Goal: Navigation & Orientation: Find specific page/section

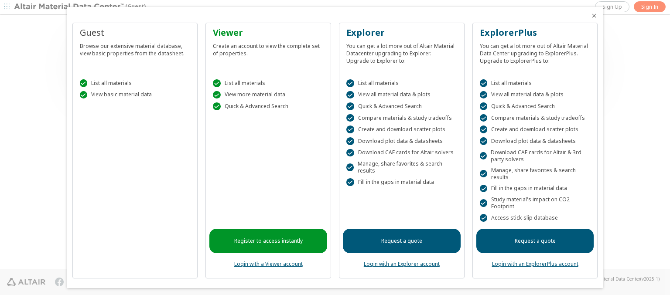
click at [591, 16] on icon "Close" at bounding box center [594, 15] width 7 height 7
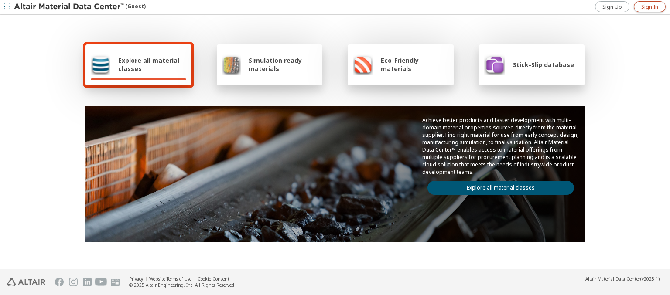
click at [650, 7] on span "Sign In" at bounding box center [649, 6] width 17 height 7
click at [69, 7] on img at bounding box center [69, 7] width 111 height 9
click at [149, 65] on span "Explore all material classes" at bounding box center [152, 64] width 68 height 17
click at [497, 186] on link "Explore all material classes" at bounding box center [501, 188] width 147 height 14
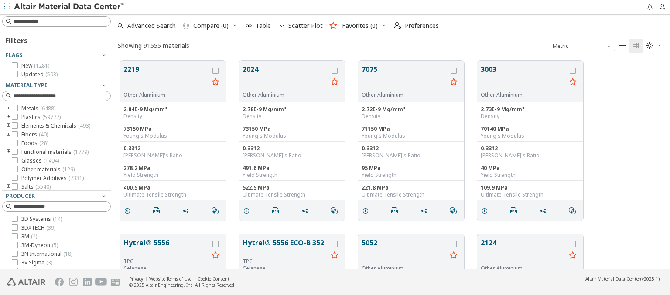
scroll to position [209, 550]
click at [414, 26] on span "Preferences" at bounding box center [422, 26] width 34 height 6
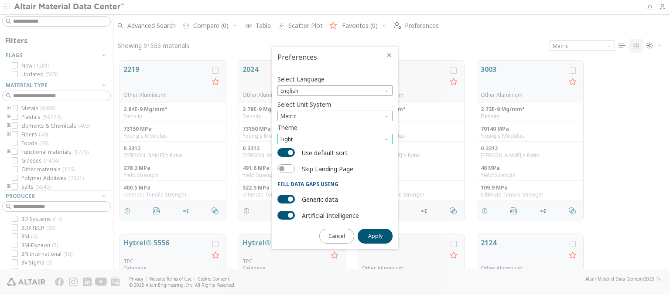
click at [335, 139] on span "Light" at bounding box center [334, 139] width 115 height 10
click at [287, 171] on span "Dark" at bounding box center [287, 171] width 12 height 7
click at [375, 236] on span "Apply" at bounding box center [375, 236] width 14 height 7
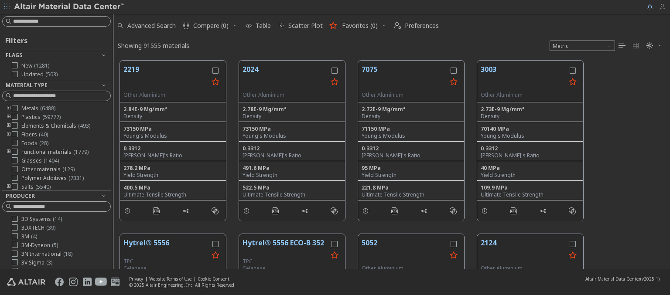
click at [664, 7] on icon "button" at bounding box center [662, 6] width 7 height 7
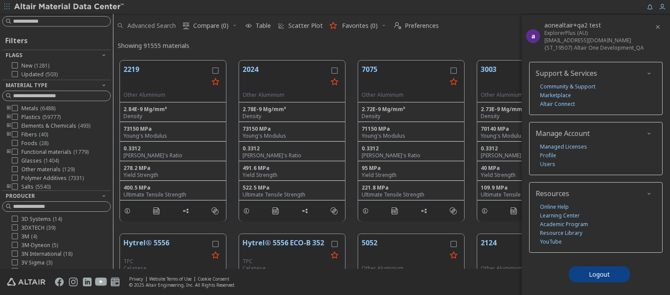
click at [147, 26] on span "Advanced Search" at bounding box center [151, 26] width 48 height 6
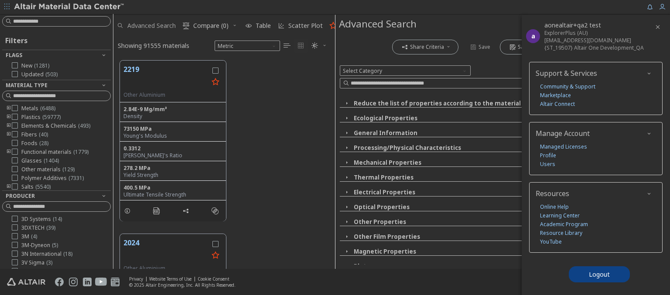
scroll to position [209, 215]
click at [69, 7] on img at bounding box center [69, 7] width 111 height 9
